Goal: Task Accomplishment & Management: Use online tool/utility

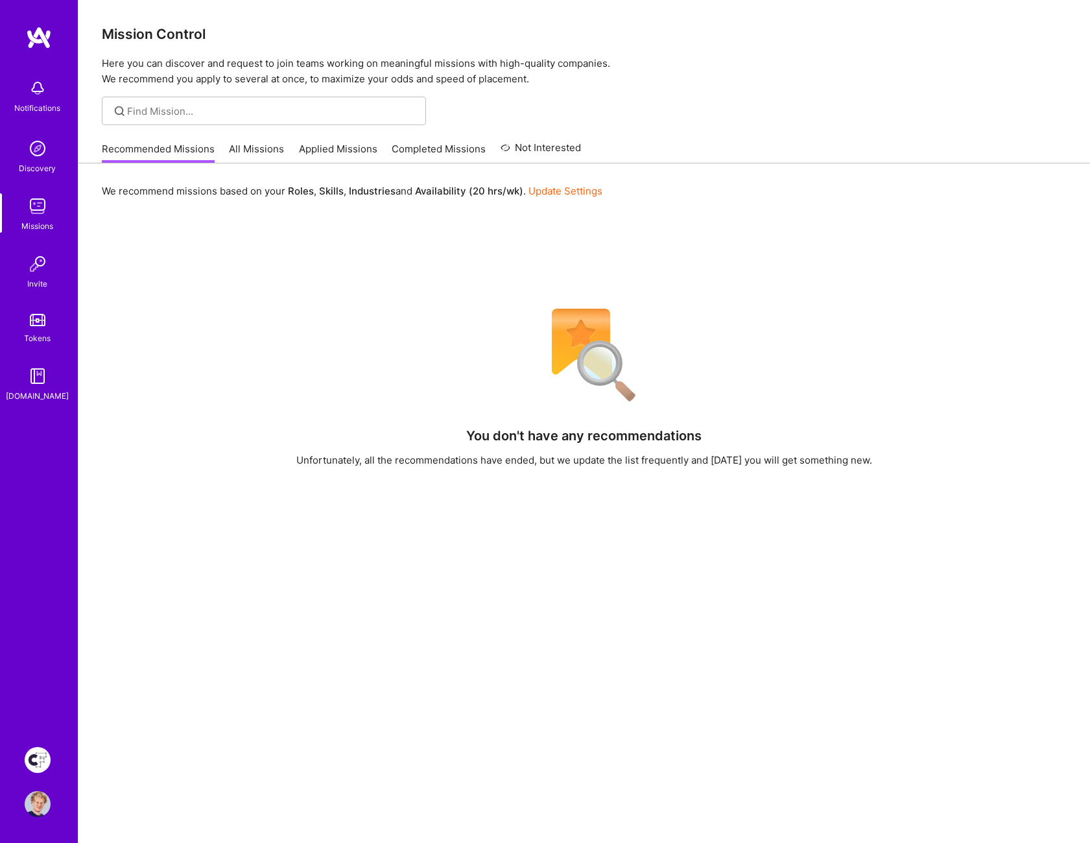
click at [239, 152] on link "All Missions" at bounding box center [257, 152] width 55 height 21
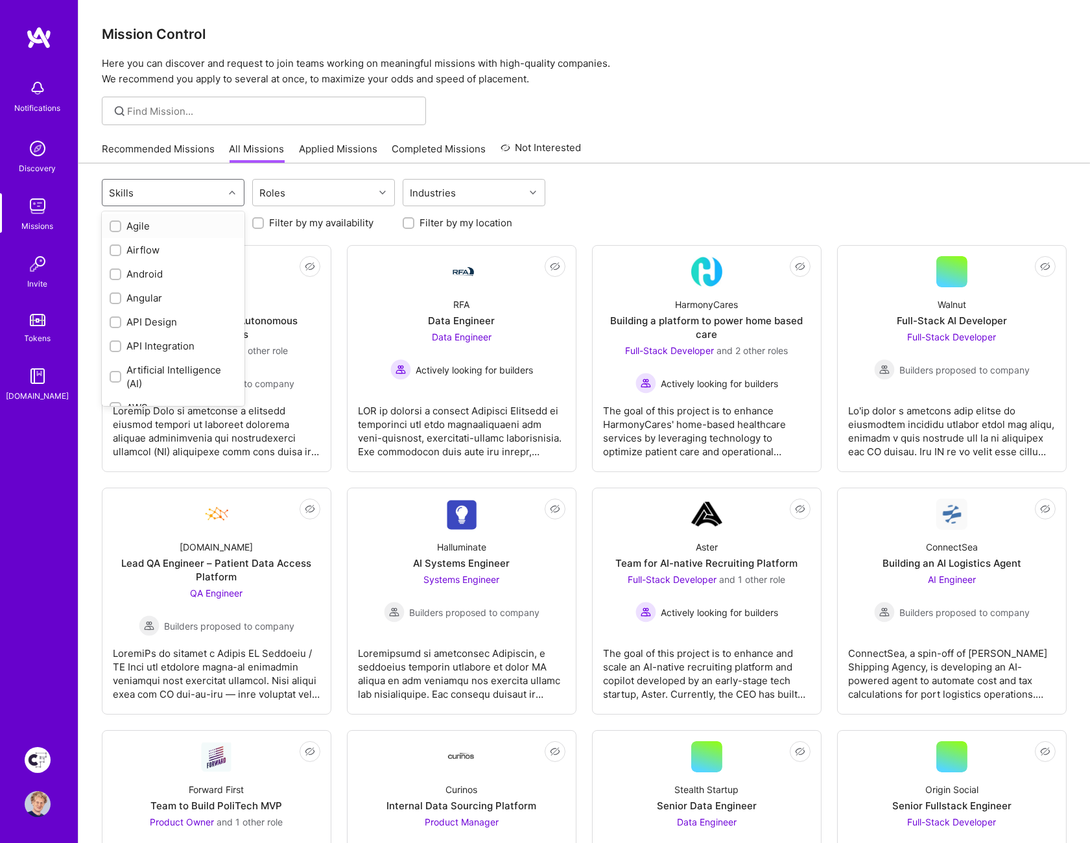
click at [186, 195] on div "Skills" at bounding box center [162, 193] width 121 height 26
click at [114, 340] on input "checkbox" at bounding box center [116, 344] width 9 height 9
checkbox input "true"
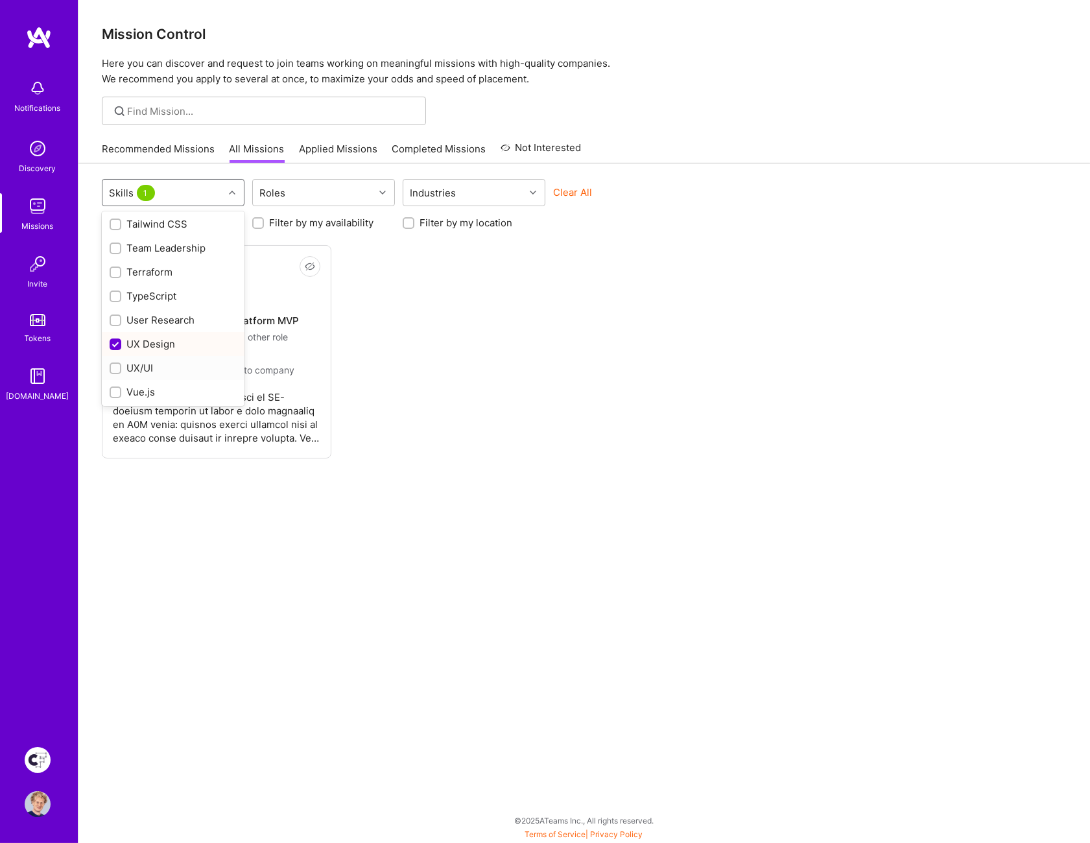
click at [113, 366] on input "checkbox" at bounding box center [116, 368] width 9 height 9
checkbox input "true"
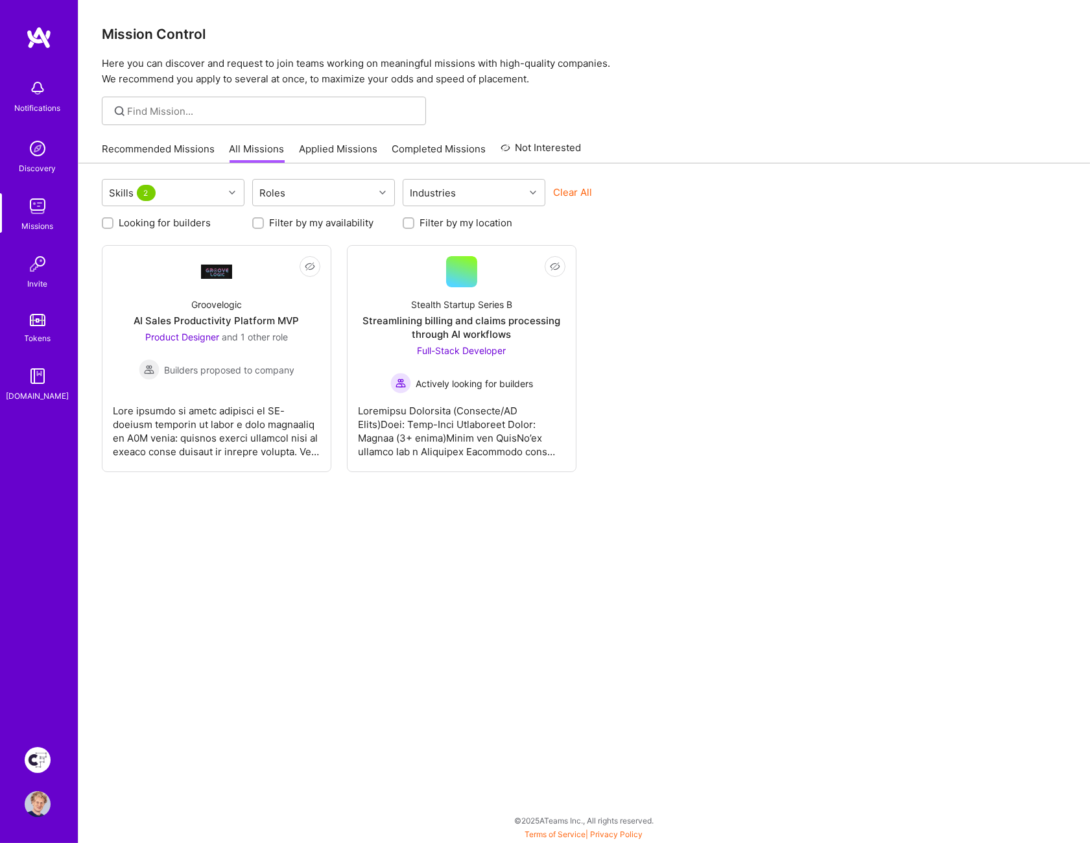
click at [670, 313] on div "Not Interested Groovelogic AI Sales Productivity Platform MVP Product Designer …" at bounding box center [584, 358] width 965 height 227
click at [215, 302] on div "Groovelogic" at bounding box center [216, 305] width 51 height 14
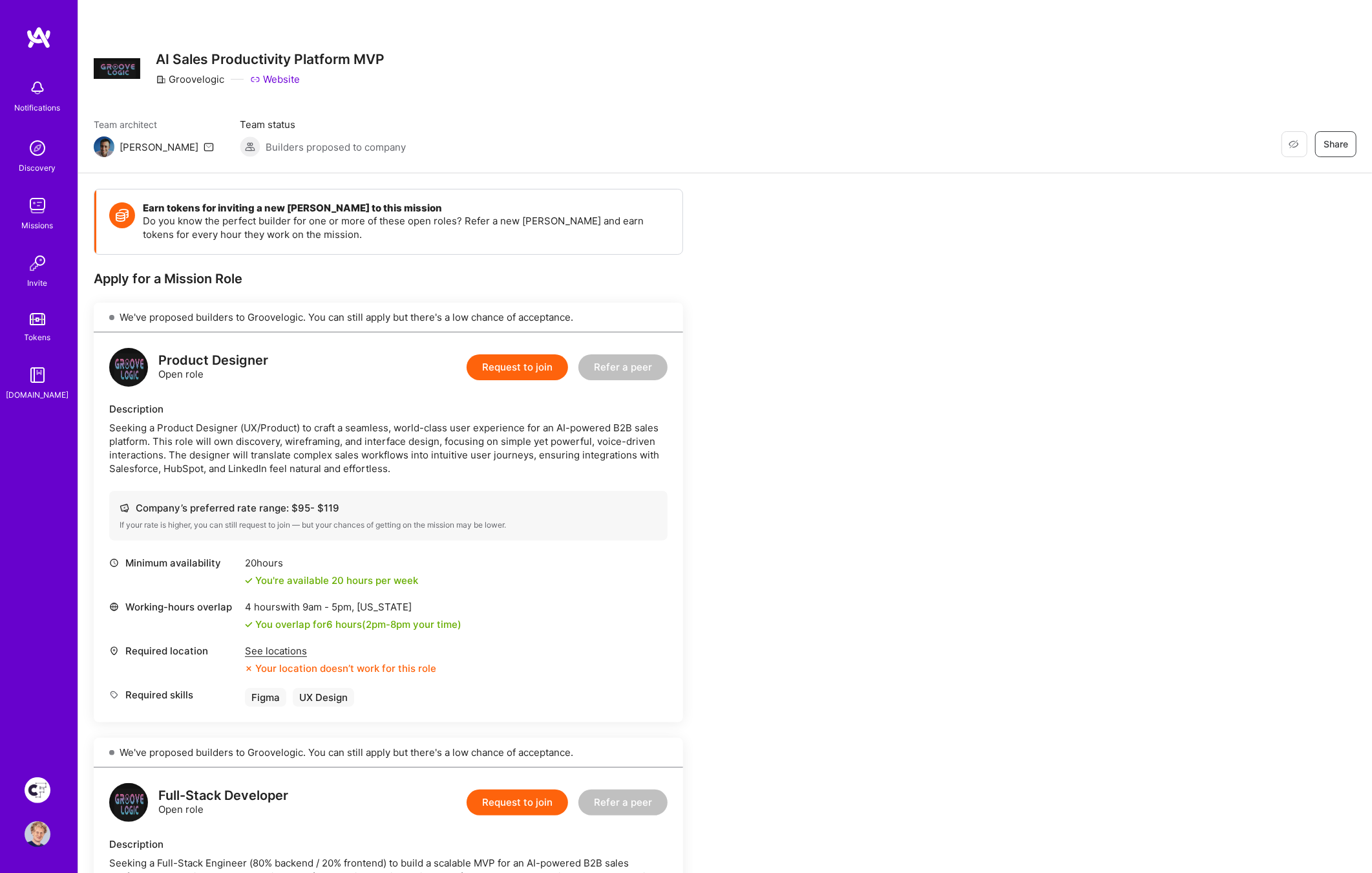
click at [27, 45] on img at bounding box center [39, 37] width 26 height 23
